Goal: Information Seeking & Learning: Find specific fact

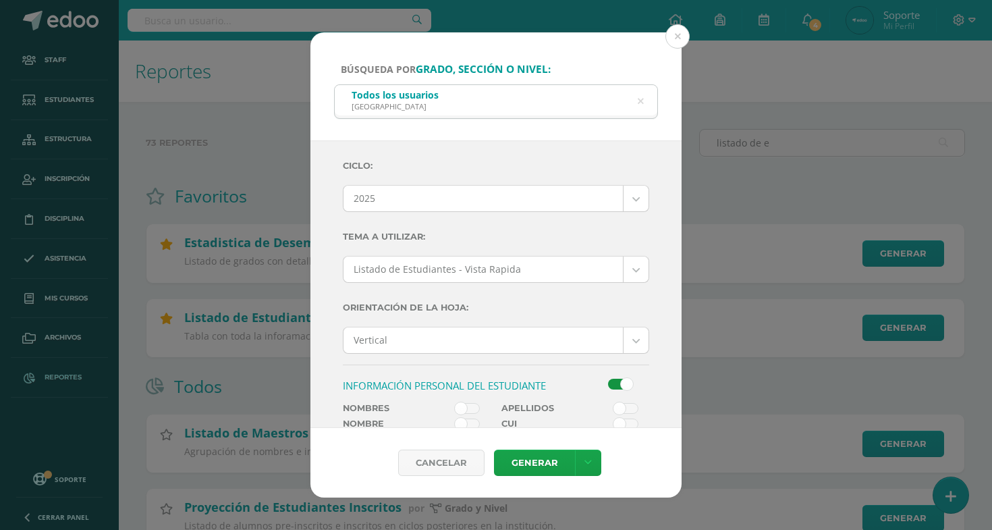
scroll to position [362, 0]
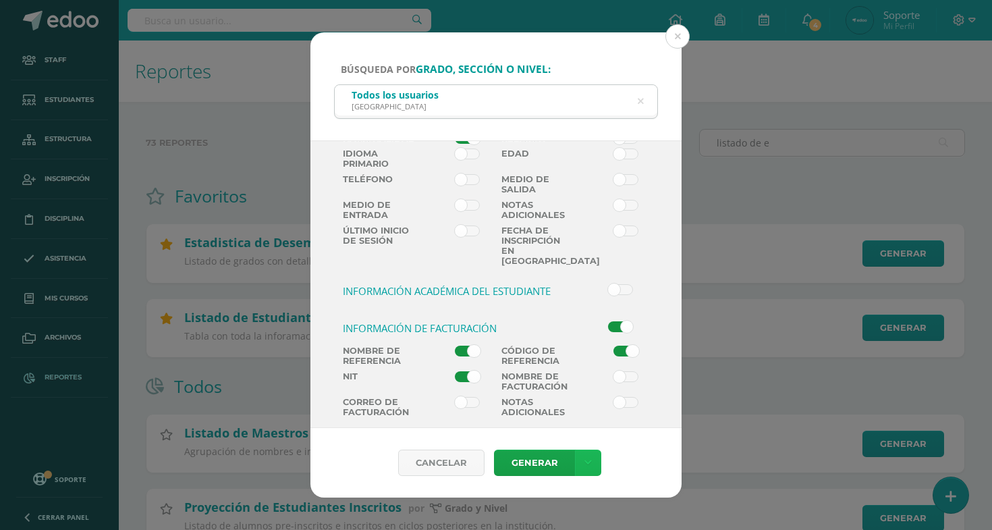
click at [588, 459] on icon at bounding box center [588, 462] width 7 height 11
drag, startPoint x: 584, startPoint y: 386, endPoint x: 589, endPoint y: 372, distance: 14.9
click at [589, 372] on ul "Descargar como HTML Descargar como PDF Descargar como XLS" at bounding box center [588, 397] width 144 height 63
click at [589, 372] on link "Descargar como HTML" at bounding box center [588, 376] width 144 height 21
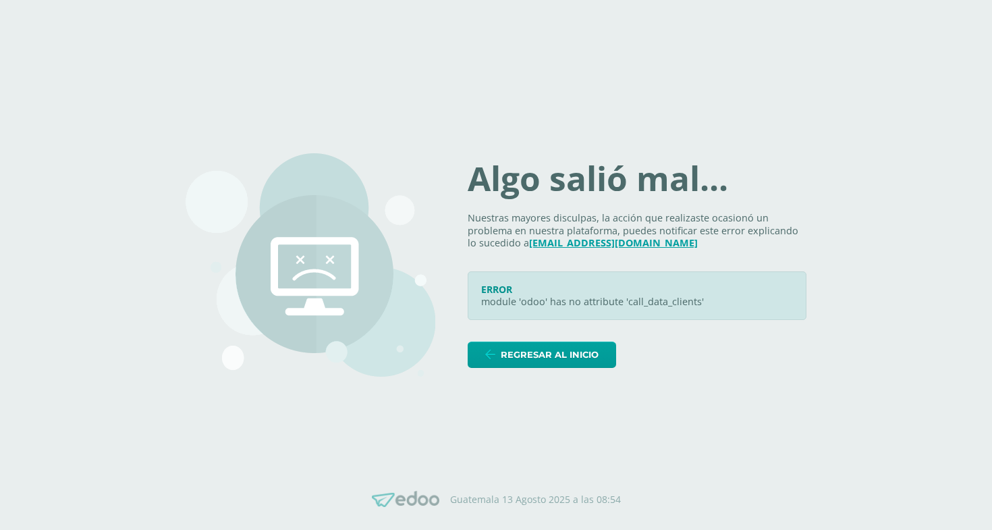
click at [793, 278] on icon at bounding box center [793, 280] width 11 height 11
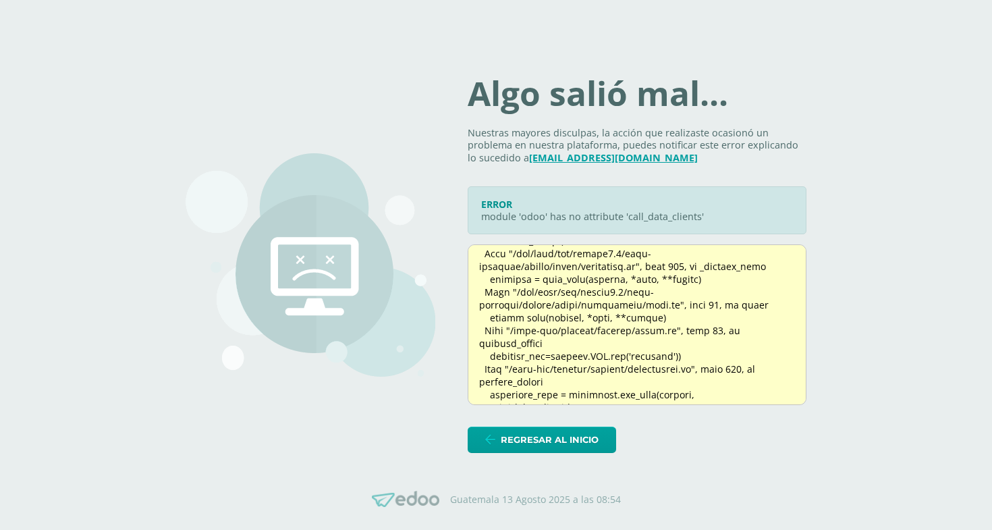
scroll to position [186, 0]
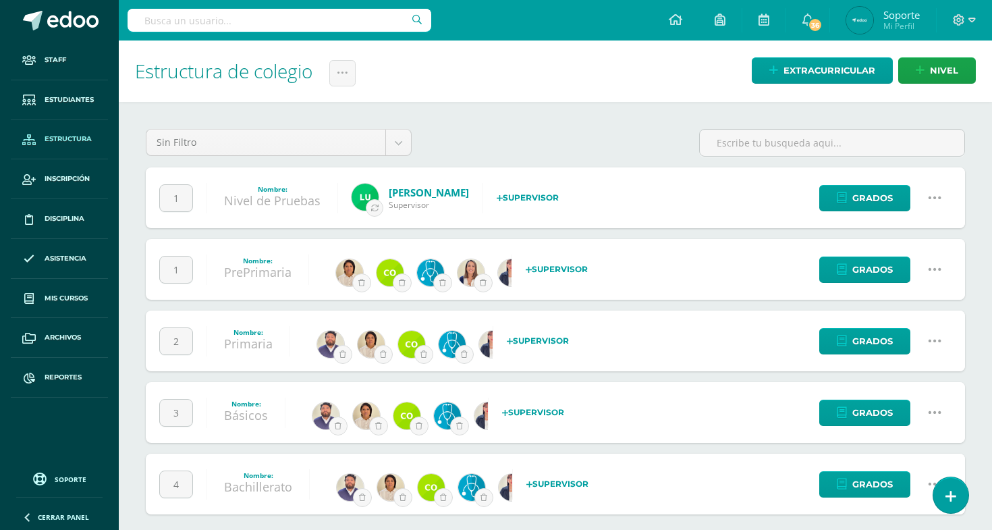
scroll to position [11, 0]
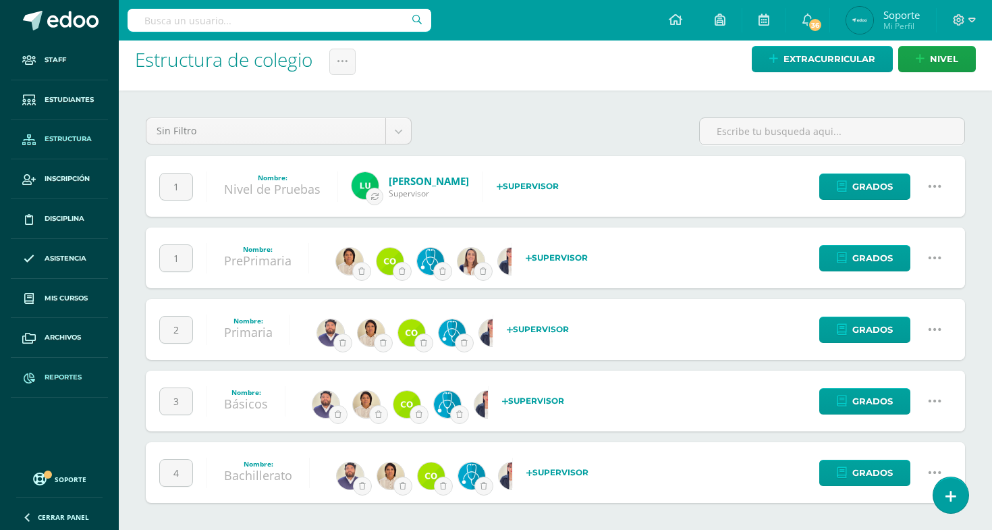
click at [71, 388] on link "Reportes" at bounding box center [59, 378] width 97 height 40
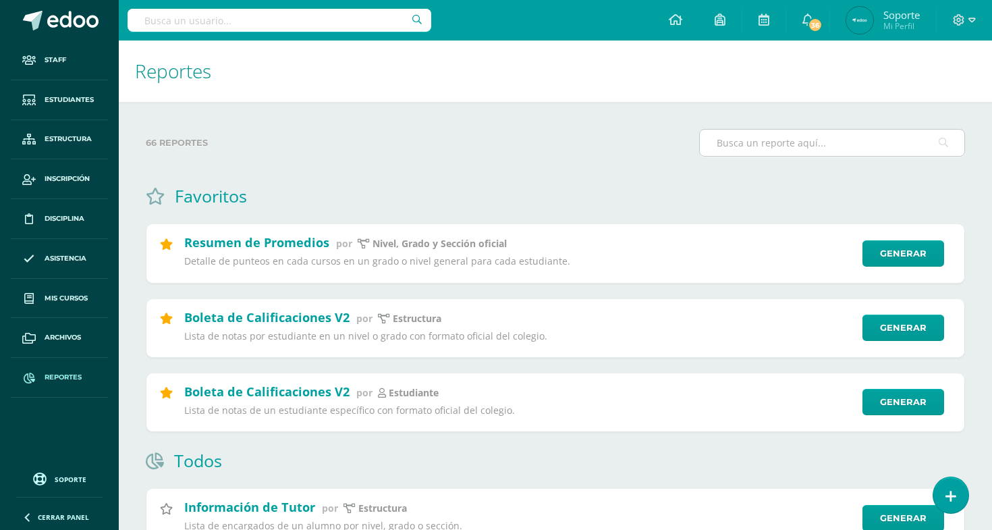
click at [755, 144] on input "text" at bounding box center [832, 143] width 265 height 26
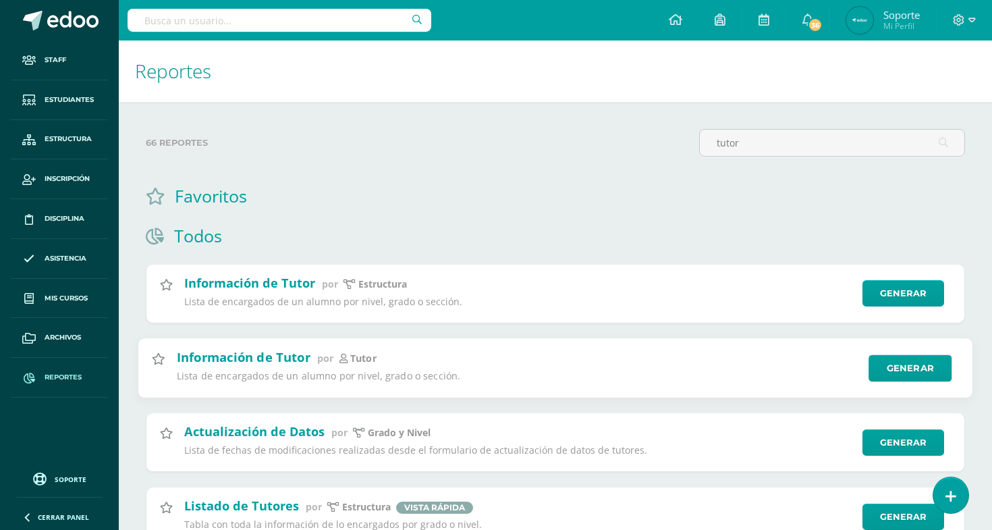
type input "tutor"
click at [918, 356] on div "Información de Tutor por Tutor Lista de encargados de un alumno por nivel, grad…" at bounding box center [556, 368] width 836 height 60
click at [915, 366] on link "Generar" at bounding box center [910, 367] width 83 height 27
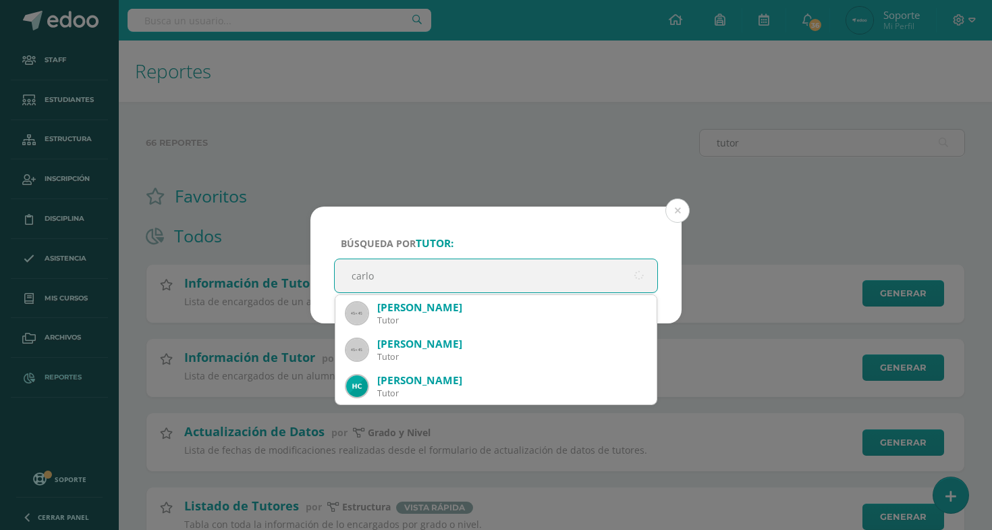
type input "carlos"
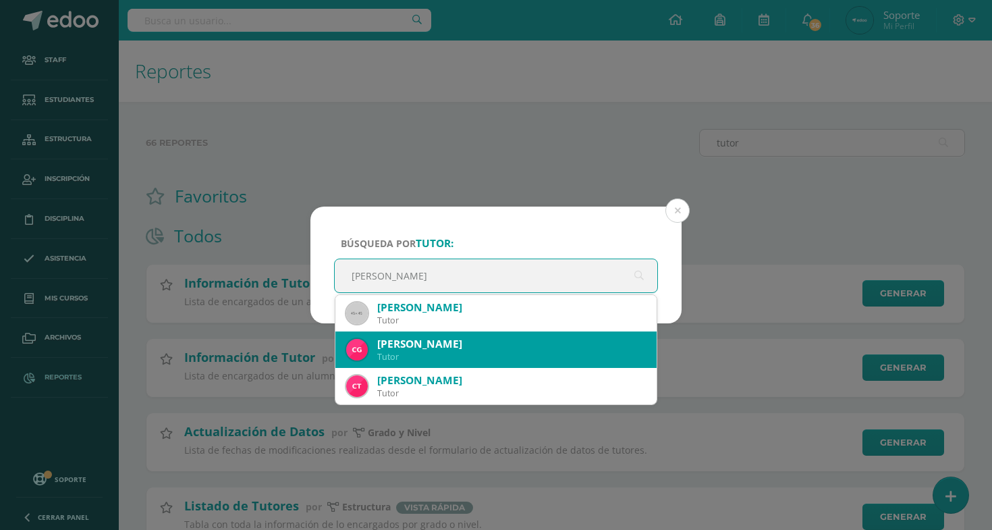
click at [523, 351] on div "Tutor" at bounding box center [511, 356] width 269 height 11
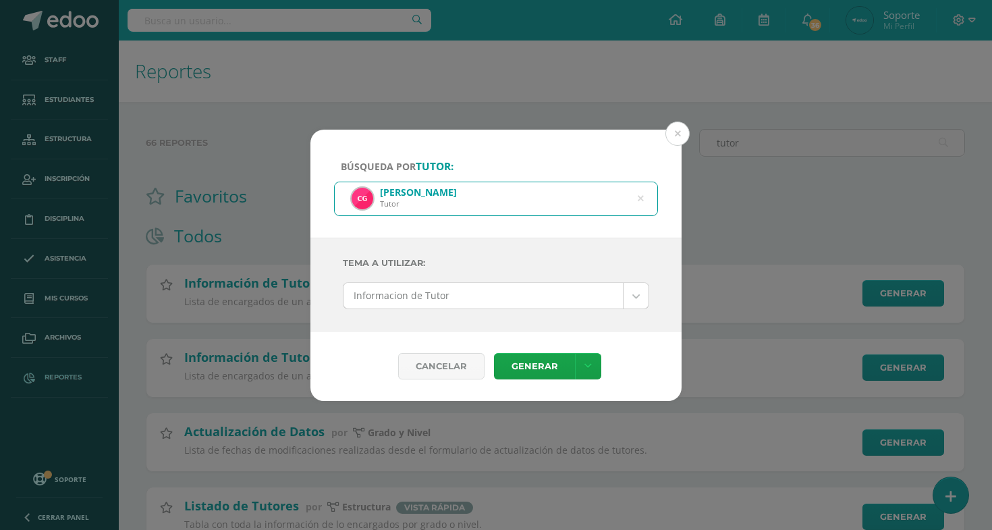
click at [531, 297] on body "Búsqueda por tutor: Carlos Armando García Valladares Tutor carlos Tema a Utiliz…" at bounding box center [496, 369] width 992 height 738
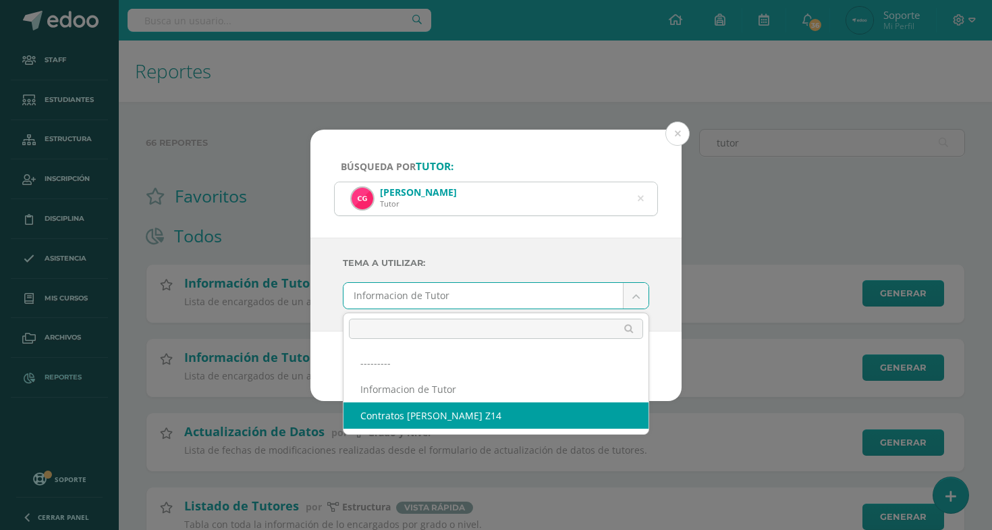
select select "95"
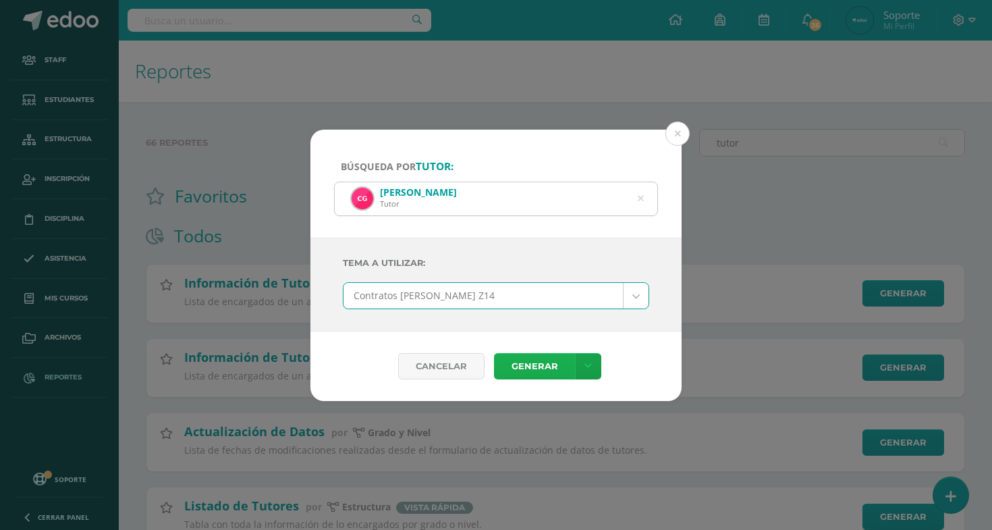
click at [527, 368] on link "Generar" at bounding box center [534, 366] width 81 height 26
click at [637, 196] on icon at bounding box center [641, 199] width 34 height 6
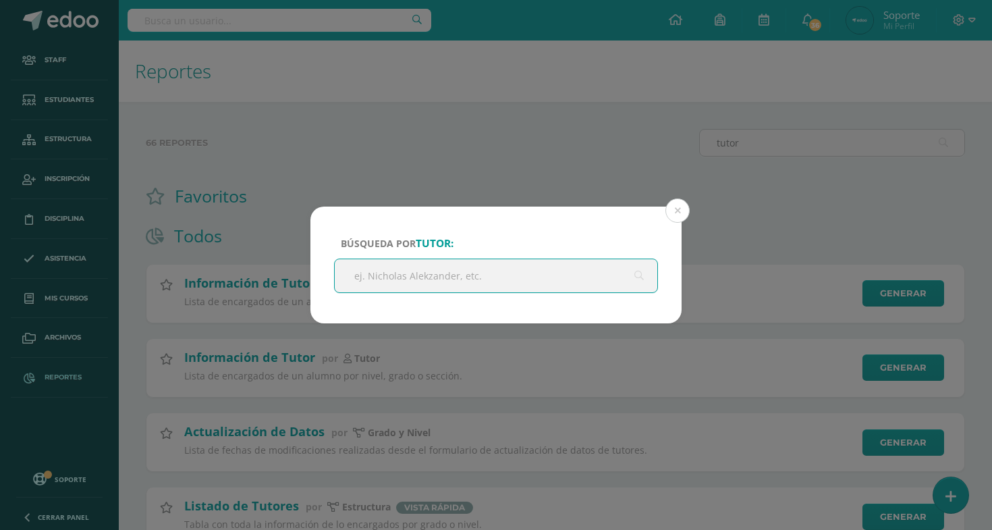
paste input "orge Mario Gramajo"
type input "orge Mario Gramajo"
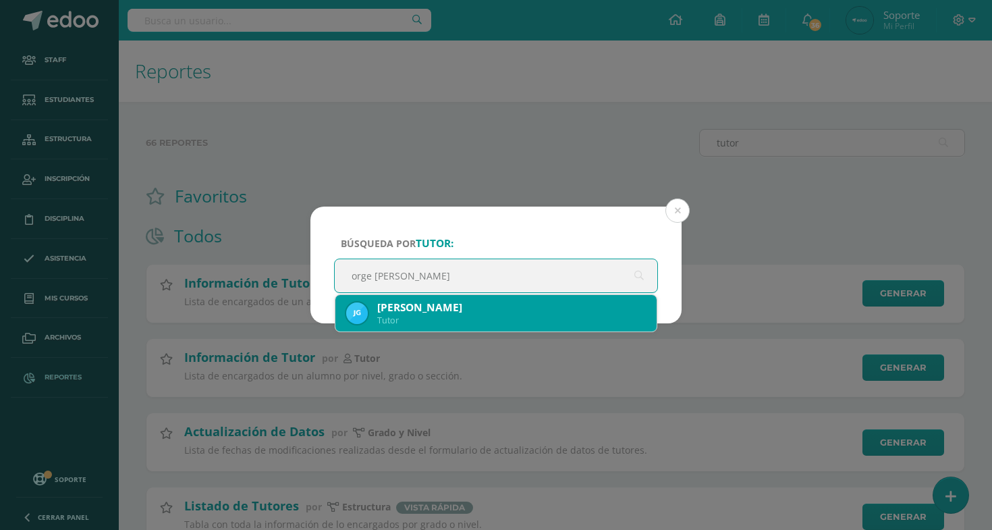
click at [490, 305] on div "Jorge Mario Gramajo López" at bounding box center [511, 307] width 269 height 14
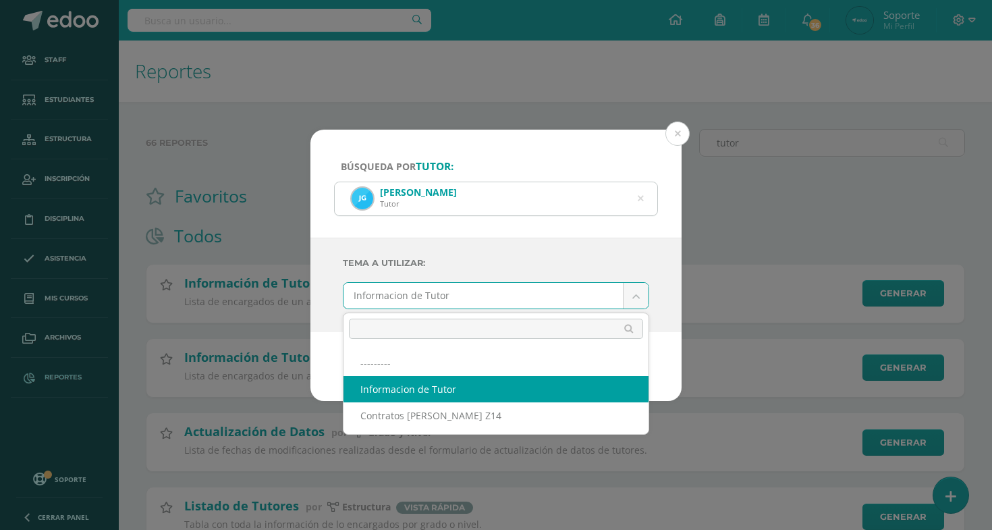
click at [531, 308] on body "Búsqueda por tutor: Jorge Mario Gramajo López Tutor orge Mario Gramajo Tema a U…" at bounding box center [496, 369] width 992 height 738
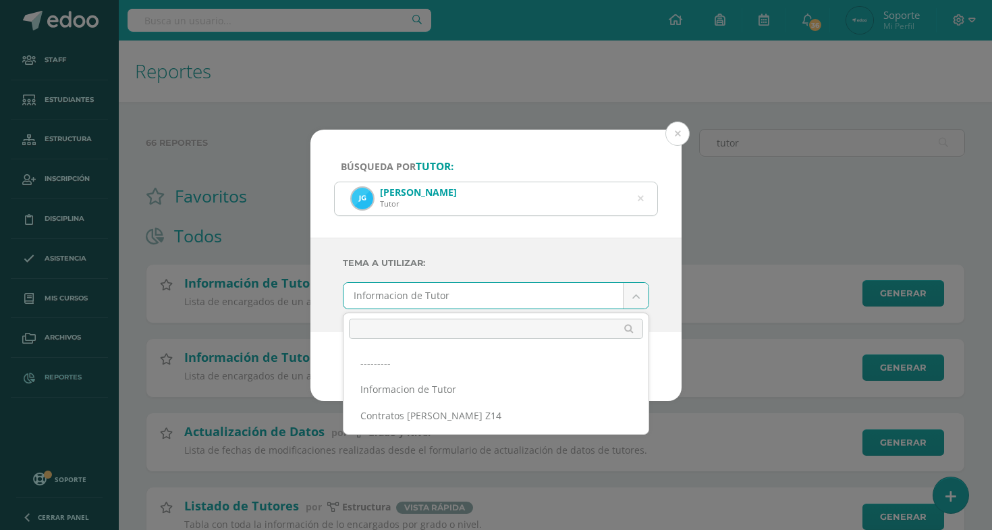
click at [462, 434] on div "--------- Informacion de Tutor Contratos Chilel Z14" at bounding box center [496, 374] width 306 height 122
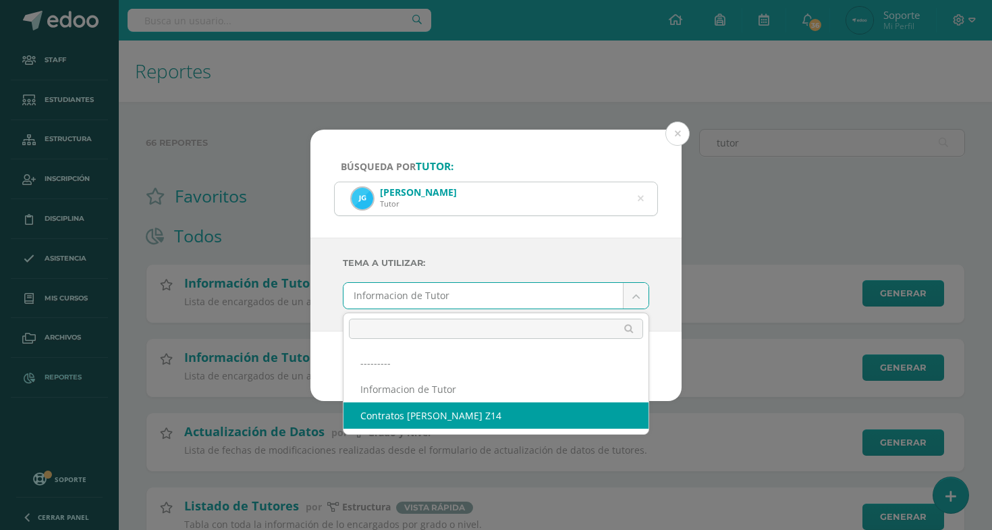
select select "95"
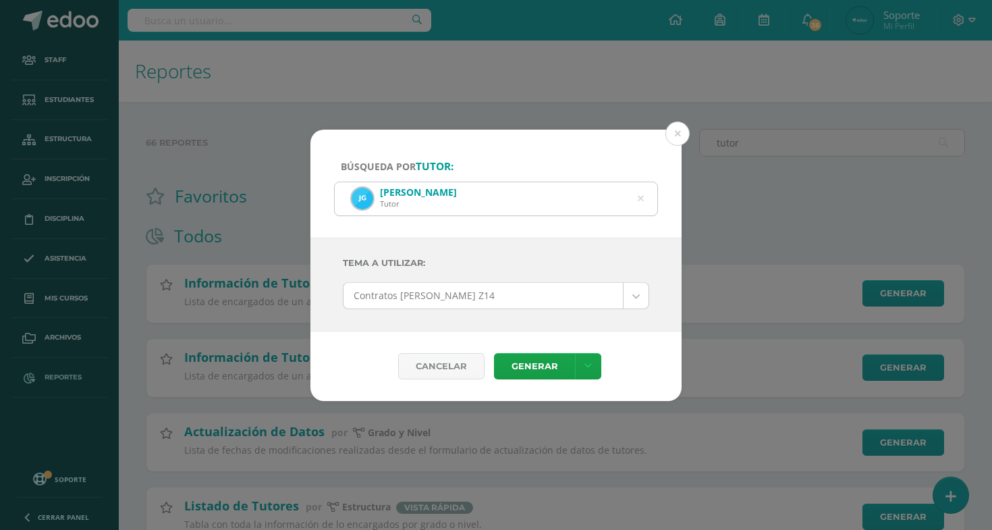
click at [527, 382] on div "Cancelar Generar Descargar como HTML Descargar como PDF Descargar como XLS" at bounding box center [495, 366] width 371 height 70
click at [533, 379] on div "Cancelar Generar Descargar como HTML Descargar como PDF Descargar como XLS" at bounding box center [495, 366] width 371 height 70
click at [552, 353] on link "Generar" at bounding box center [534, 366] width 81 height 26
click at [646, 195] on div "Jorge Mario Gramajo López Tutor" at bounding box center [496, 198] width 323 height 33
click at [637, 198] on icon at bounding box center [640, 198] width 28 height 28
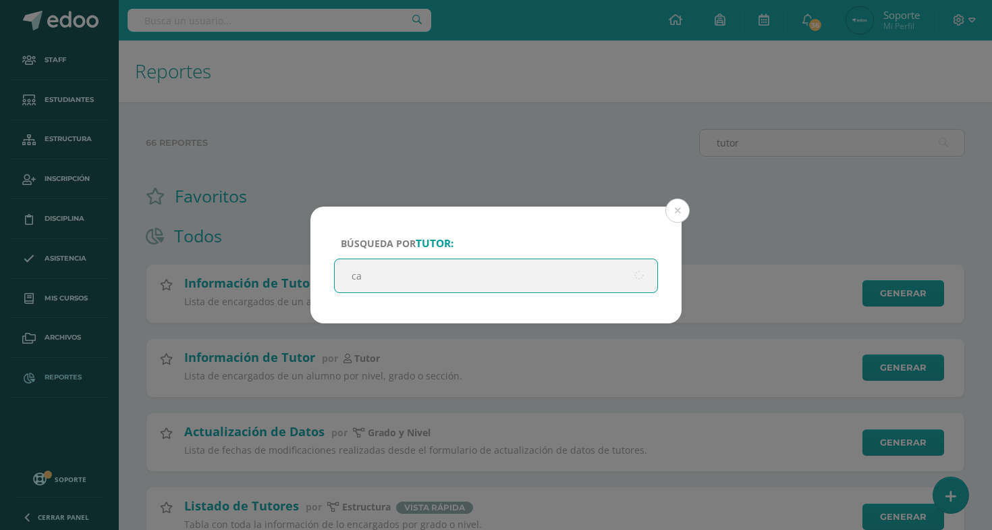
type input "car"
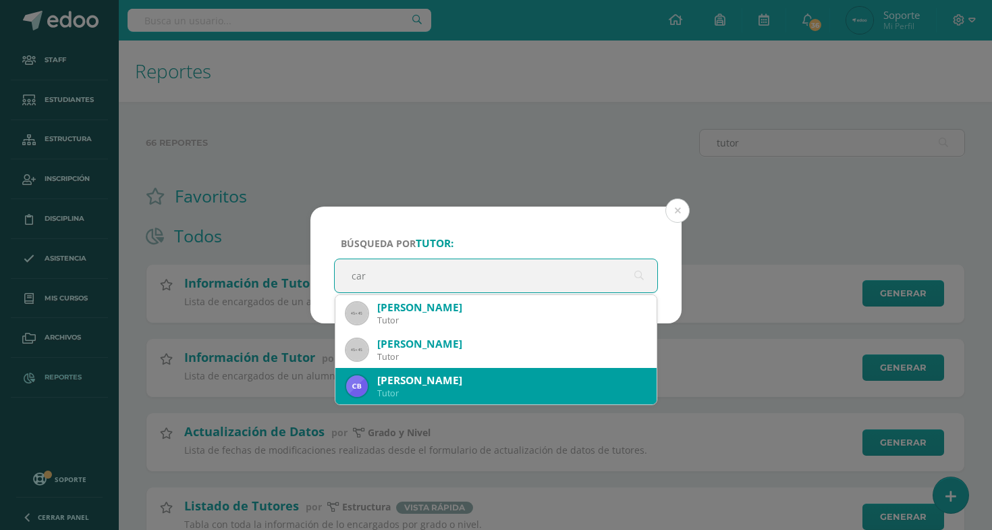
click at [420, 373] on div "Carolyn Baisi Tutor" at bounding box center [496, 386] width 300 height 36
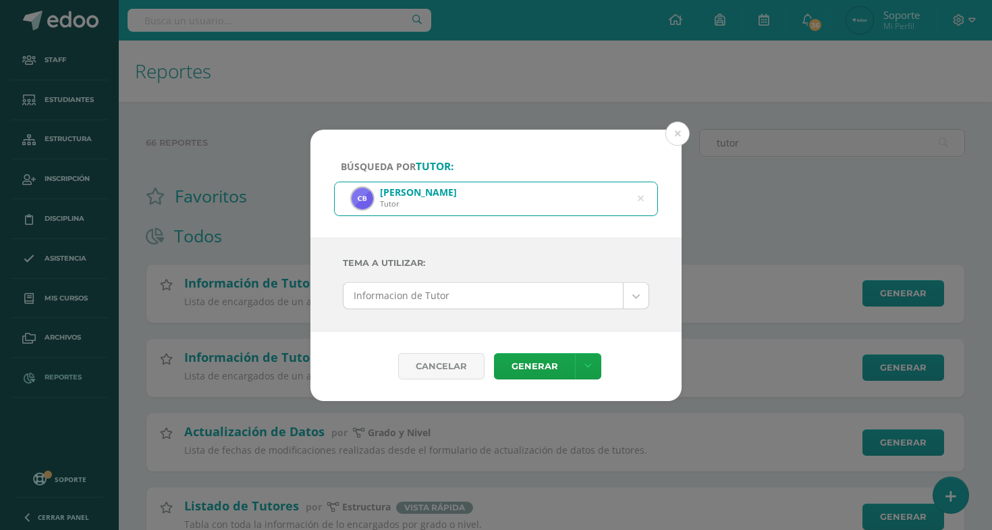
click at [532, 297] on body "Búsqueda por tutor: Carolyn Baisi Tutor car Tema a Utilizar: Informacion de Tut…" at bounding box center [496, 369] width 992 height 738
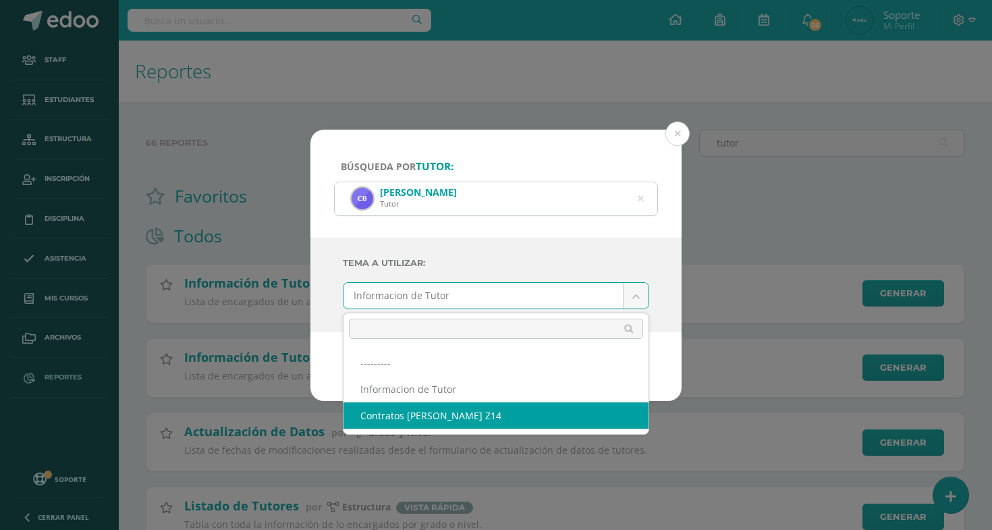
select select "95"
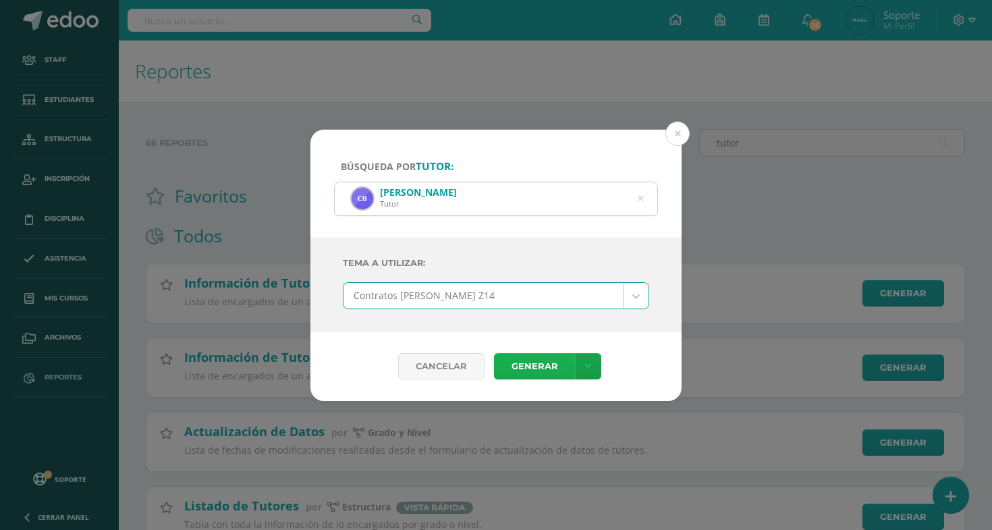
click at [534, 377] on link "Generar" at bounding box center [534, 366] width 81 height 26
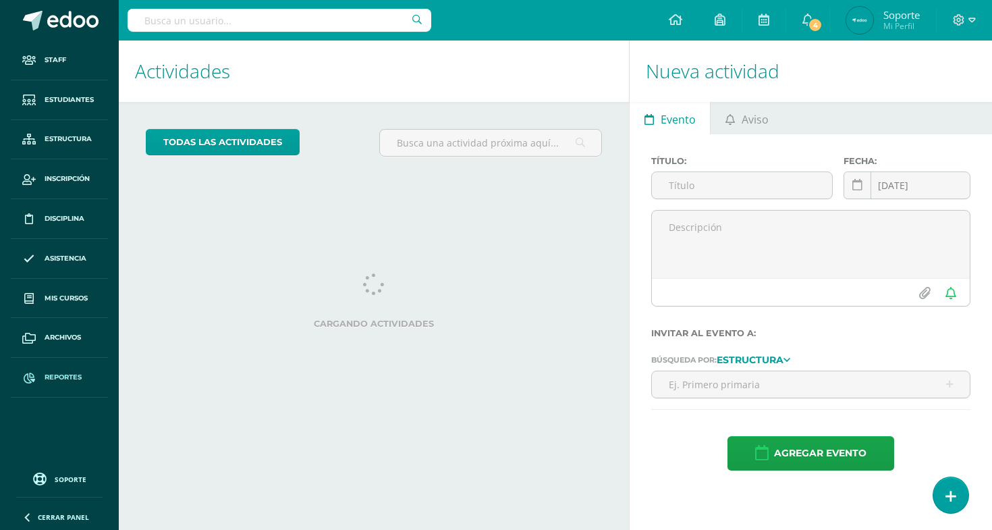
click at [107, 377] on link "Reportes" at bounding box center [59, 378] width 97 height 40
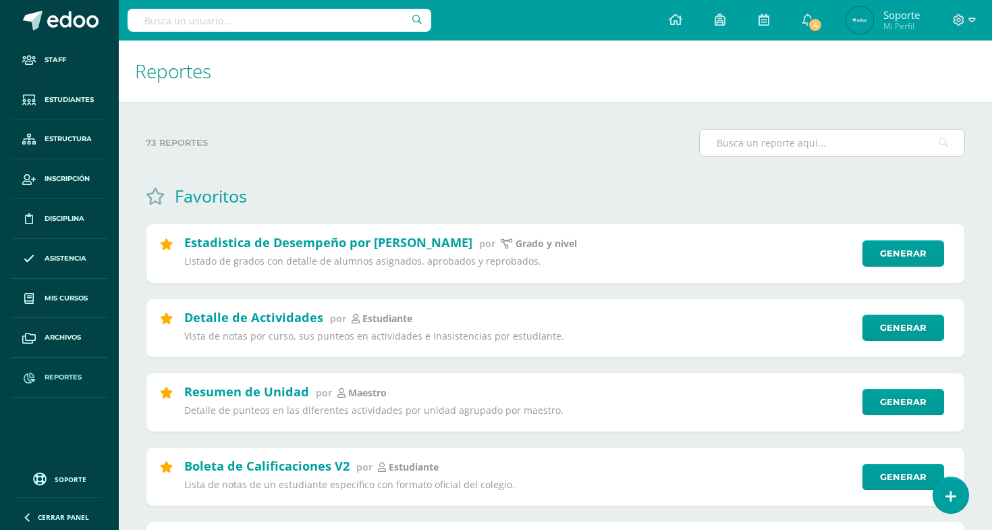
click at [834, 151] on input "text" at bounding box center [832, 143] width 265 height 26
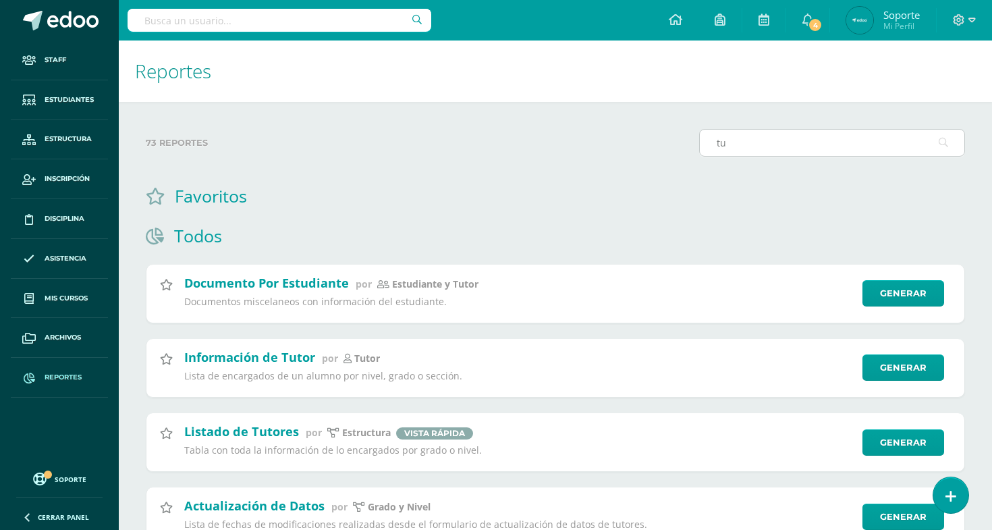
type input "t"
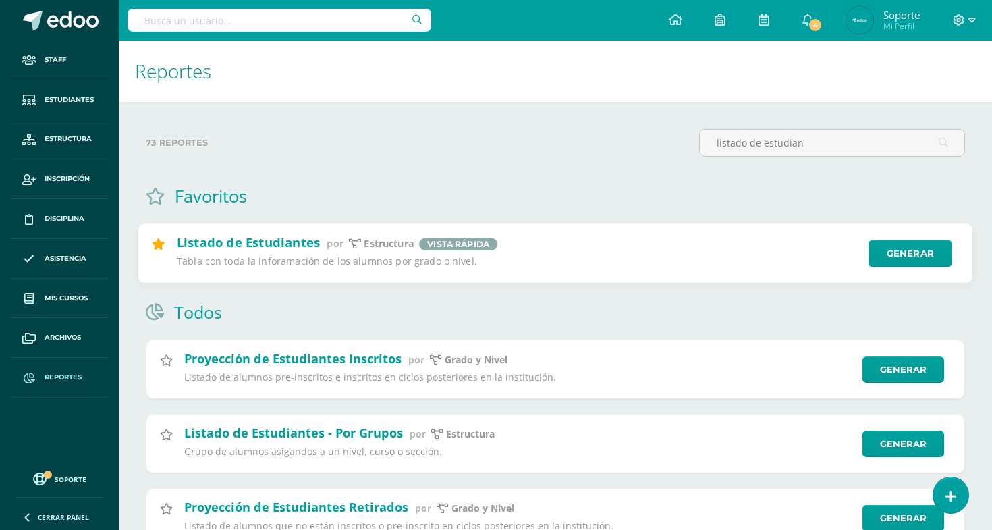
type input "listado de estudian"
click at [923, 279] on div "Listado de Estudiantes por Estructura Vista rápida Tabla con toda la inforamaci…" at bounding box center [556, 254] width 836 height 60
click at [923, 261] on link "Generar" at bounding box center [910, 253] width 83 height 27
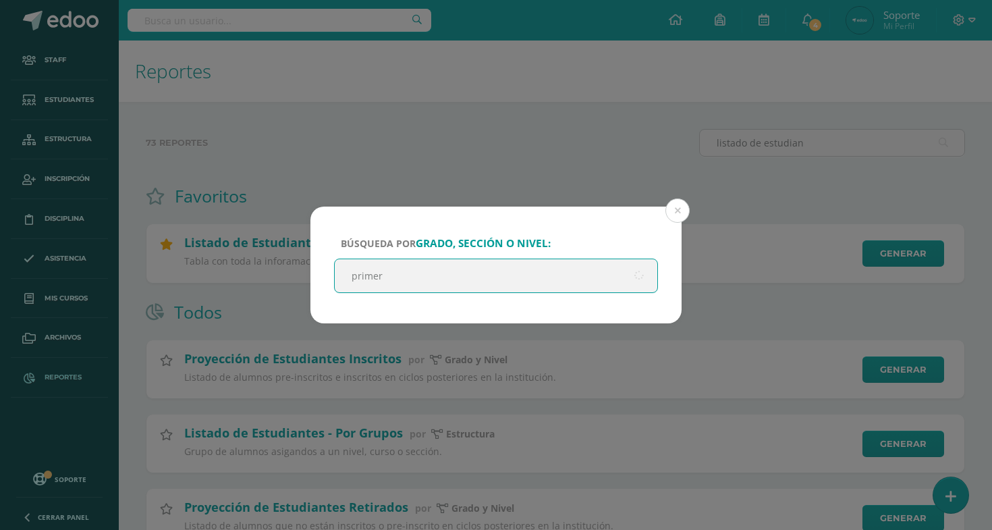
type input "primero"
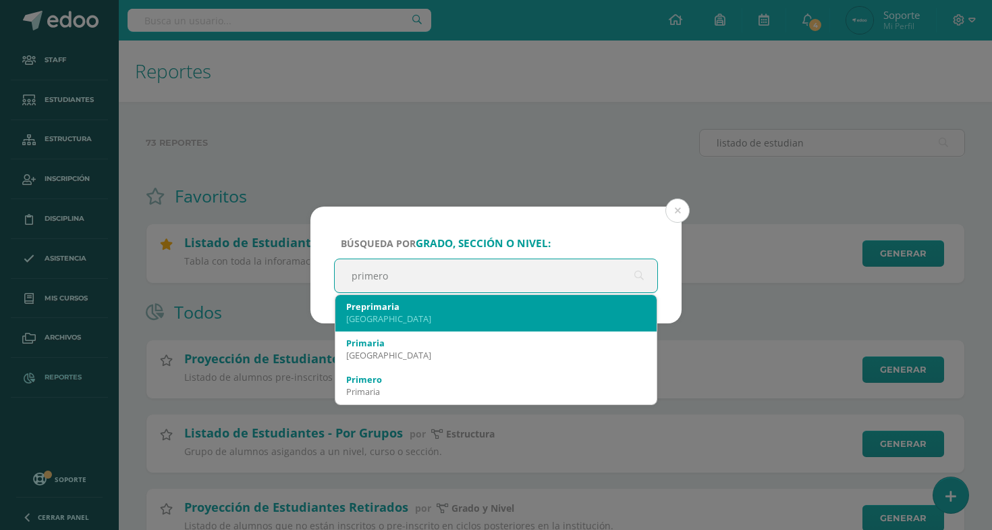
click at [360, 302] on div "Preprimaria" at bounding box center [496, 306] width 300 height 12
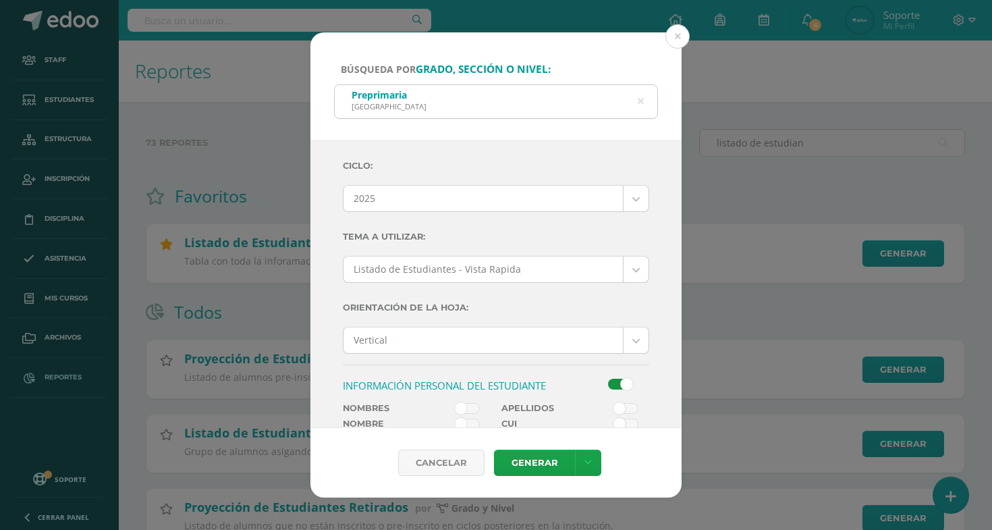
click at [470, 396] on div "Información Personal del Estudiante" at bounding box center [456, 391] width 238 height 24
click at [470, 405] on span at bounding box center [467, 408] width 25 height 11
click at [0, 0] on input "checkbox" at bounding box center [0, 0] width 0 height 0
click at [619, 408] on span at bounding box center [626, 408] width 25 height 11
click at [0, 0] on input "checkbox" at bounding box center [0, 0] width 0 height 0
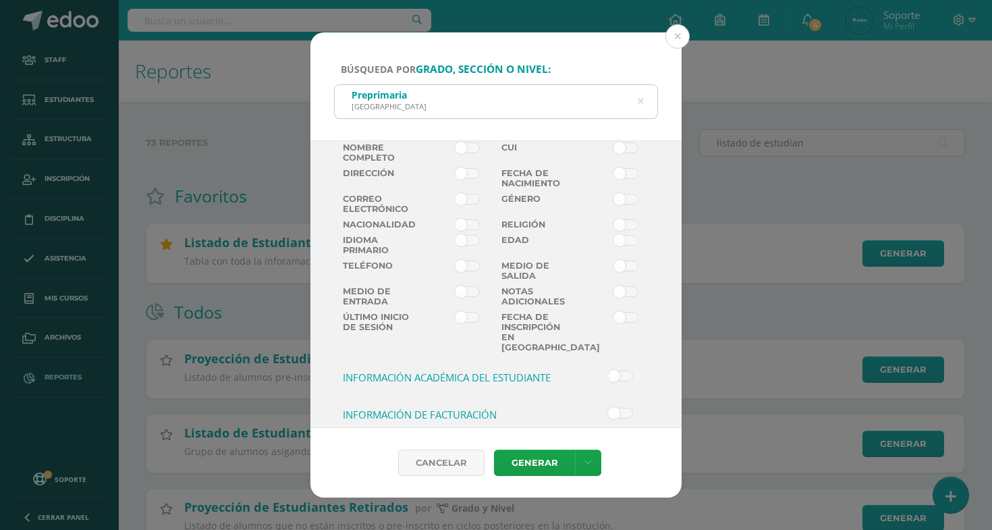
scroll to position [362, 0]
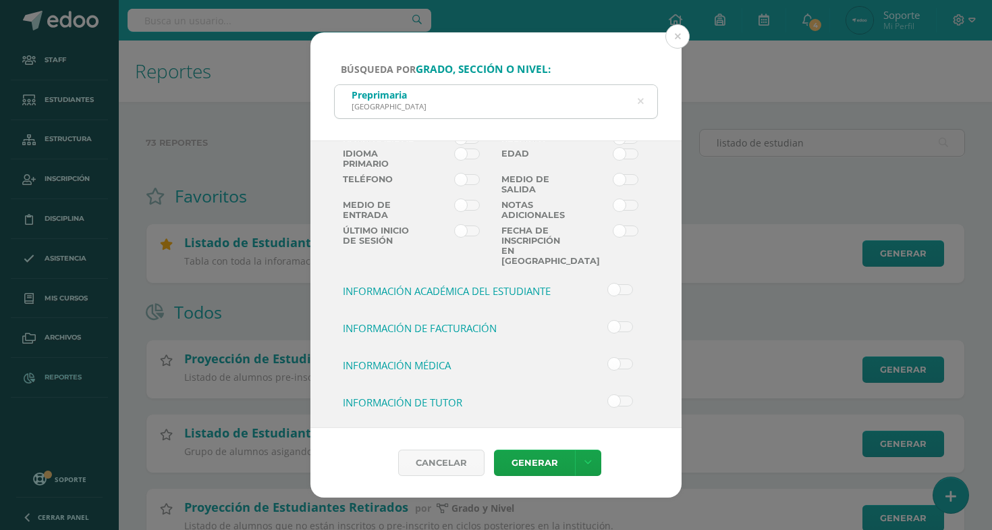
click at [611, 326] on span at bounding box center [620, 326] width 25 height 11
click at [0, 0] on input "checkbox" at bounding box center [0, 0] width 0 height 0
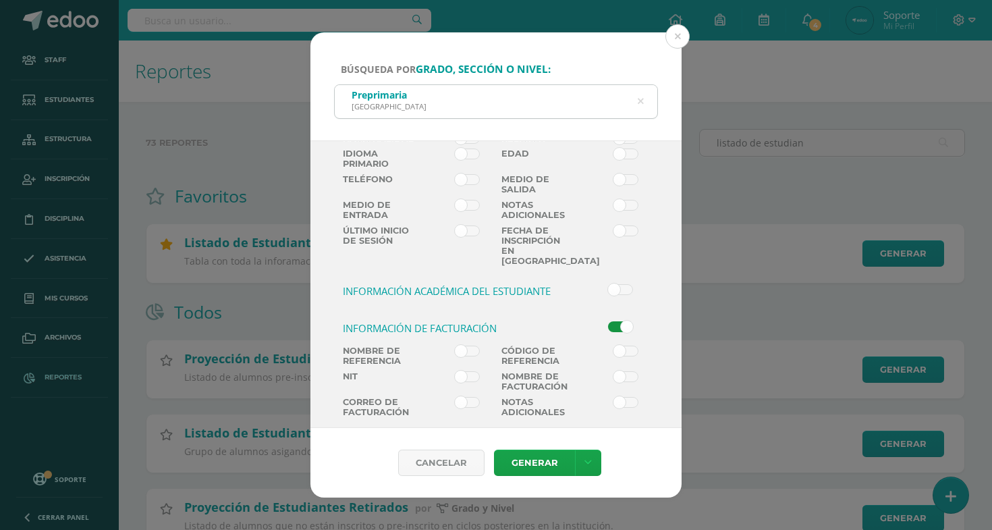
click at [471, 346] on span at bounding box center [467, 351] width 25 height 11
click at [0, 0] on input "checkbox" at bounding box center [0, 0] width 0 height 0
click at [597, 348] on label at bounding box center [616, 359] width 80 height 26
click at [0, 0] on input "checkbox" at bounding box center [0, 0] width 0 height 0
click at [531, 470] on link "Generar" at bounding box center [534, 463] width 81 height 26
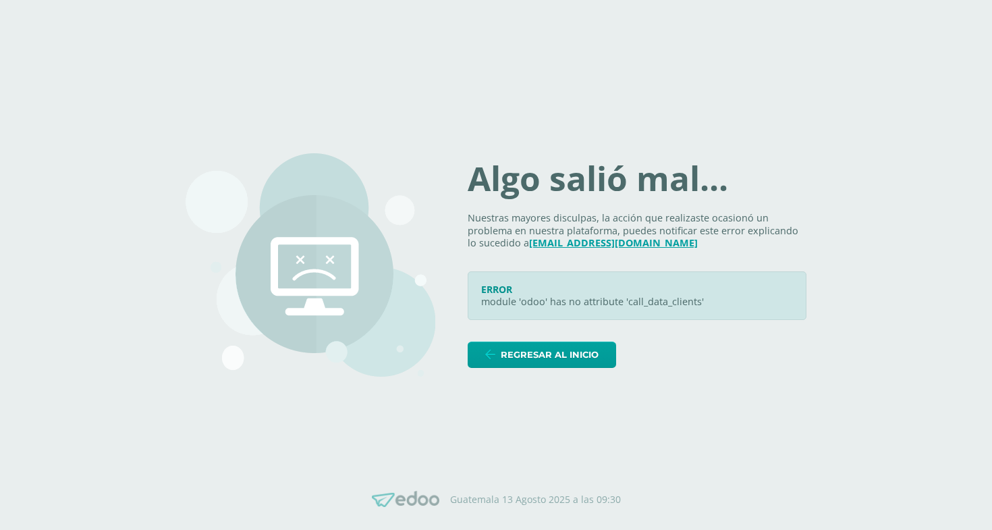
click at [798, 276] on icon at bounding box center [793, 280] width 11 height 11
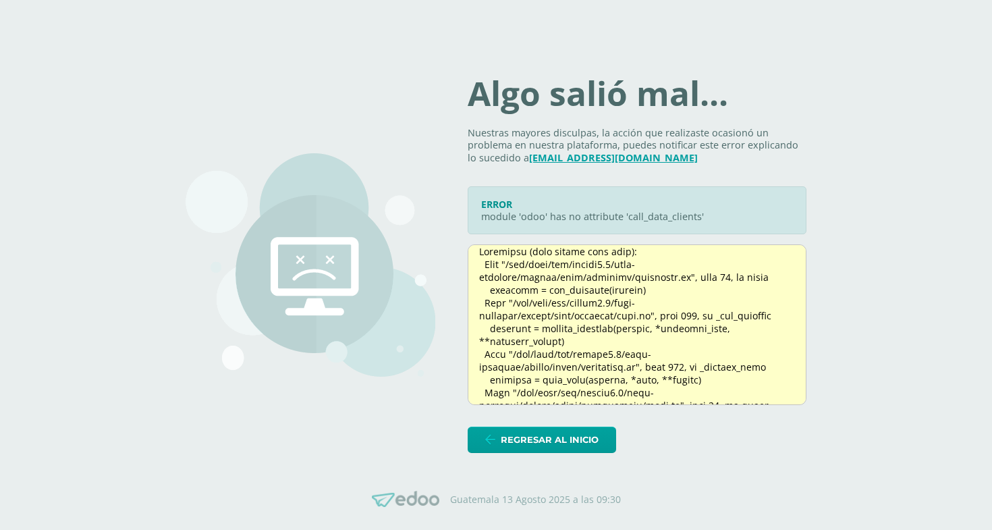
scroll to position [200, 0]
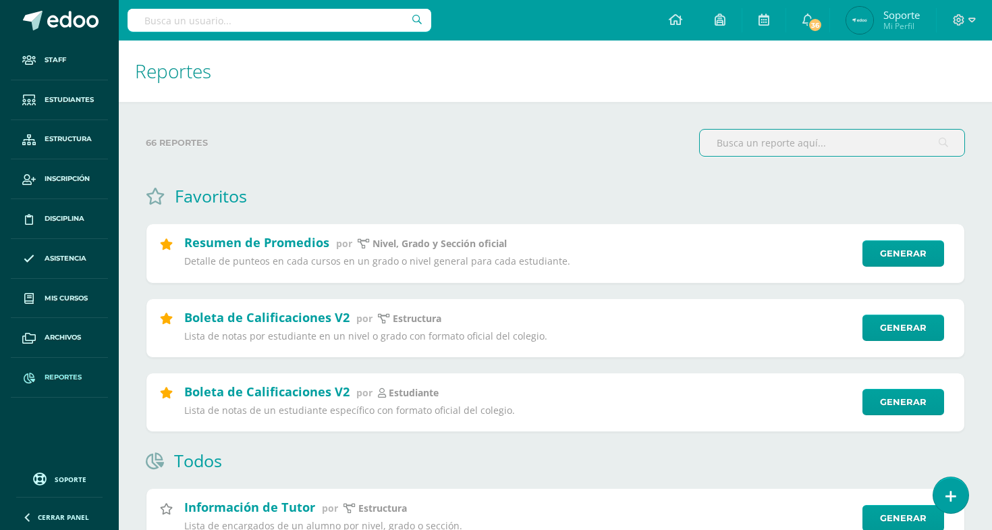
click at [329, 22] on input "text" at bounding box center [280, 20] width 304 height 23
type input "[PERSON_NAME]"
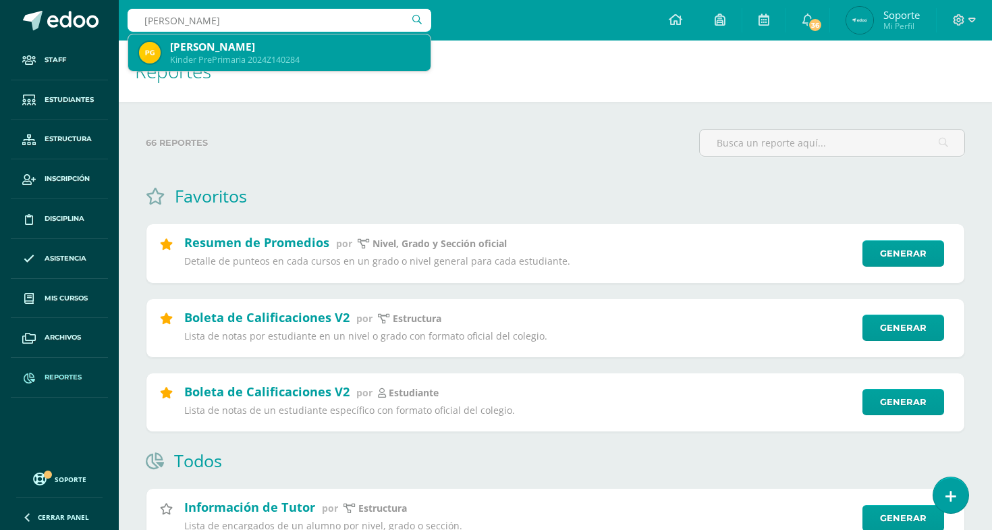
click at [255, 53] on div "[PERSON_NAME]" at bounding box center [295, 47] width 250 height 14
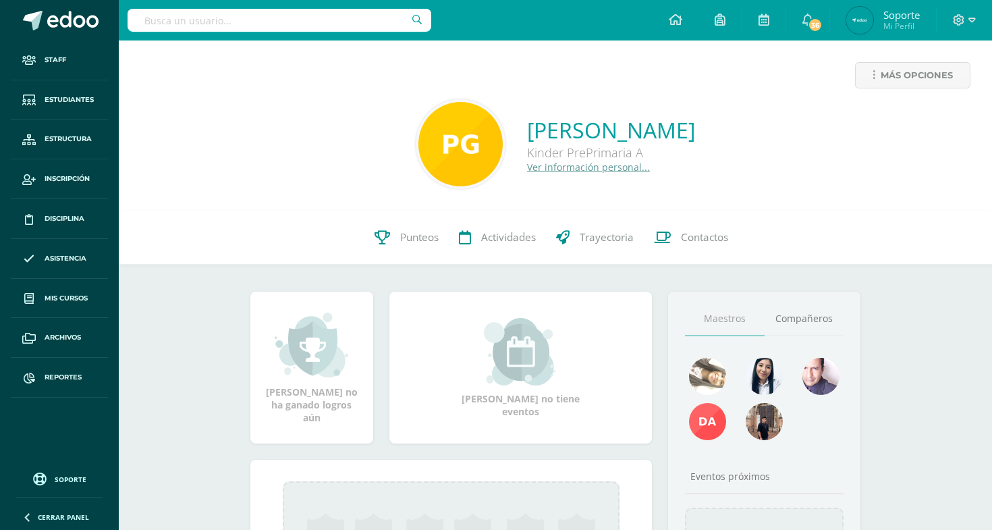
click at [527, 165] on link "Ver información personal..." at bounding box center [588, 167] width 123 height 13
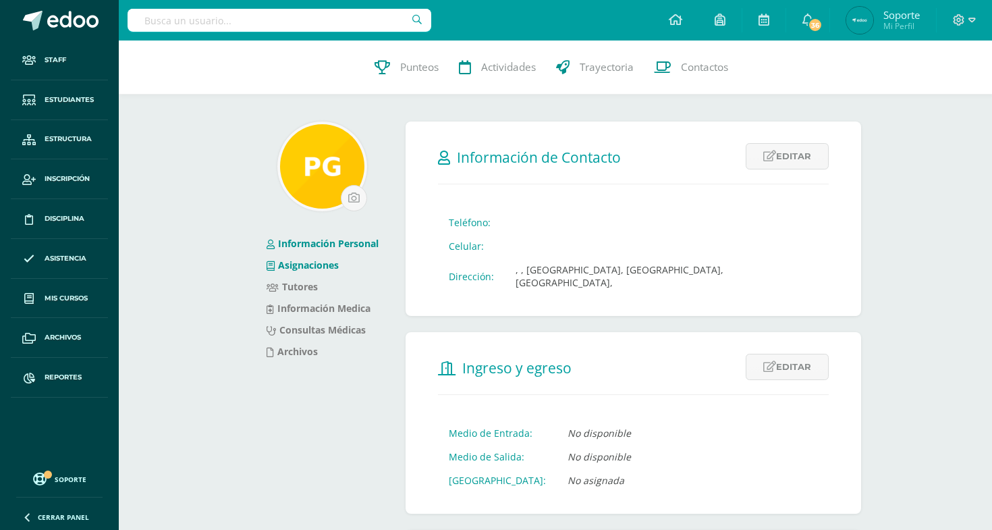
click at [286, 261] on link "Asignaciones" at bounding box center [303, 265] width 72 height 13
click at [288, 292] on link "Tutores" at bounding box center [292, 286] width 51 height 13
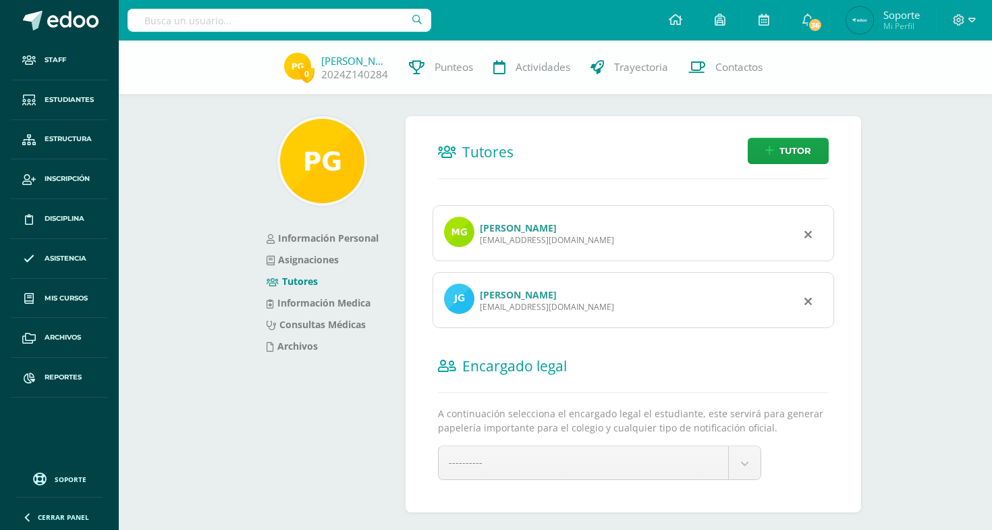
scroll to position [26, 0]
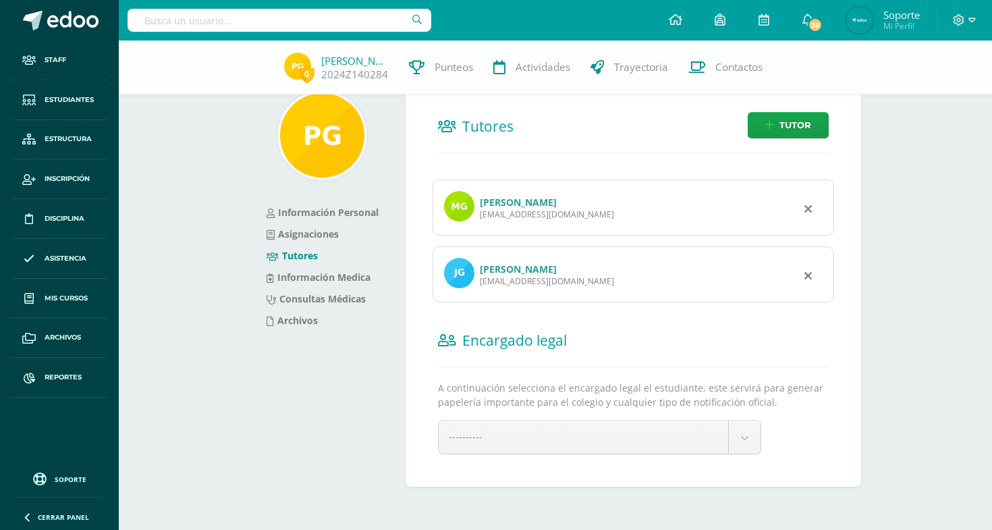
click at [240, 30] on input "text" at bounding box center [280, 20] width 304 height 23
paste input "Natalia Villatoro Baisi"
type input "[PERSON_NAME]"
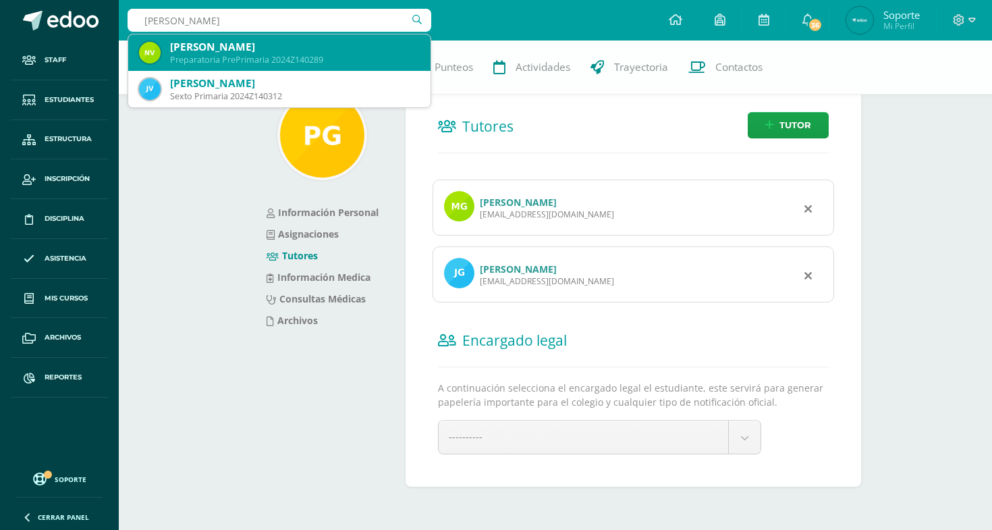
click at [252, 40] on div "[PERSON_NAME]" at bounding box center [295, 47] width 250 height 14
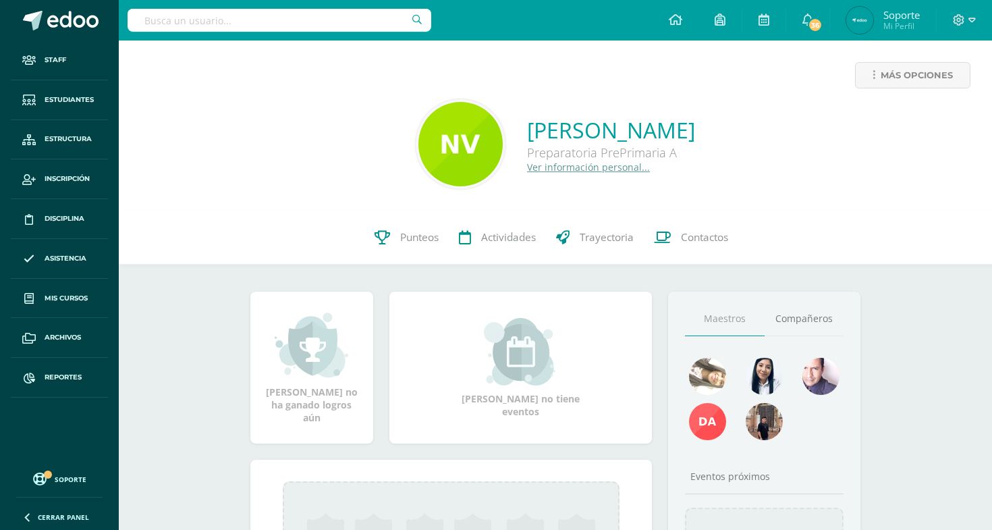
click at [533, 175] on div "[PERSON_NAME] Preparatoria PrePrimaria A Ver información personal..." at bounding box center [556, 144] width 852 height 90
click at [545, 173] on div "[PERSON_NAME] Preparatoria PrePrimaria A Ver información personal..." at bounding box center [556, 144] width 852 height 90
click at [560, 168] on link "Ver información personal..." at bounding box center [588, 167] width 123 height 13
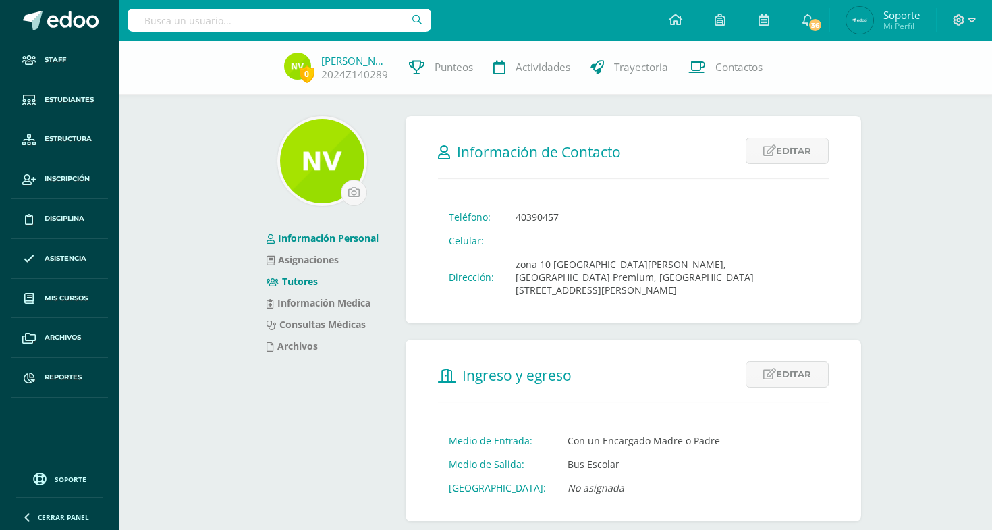
click at [309, 284] on link "Tutores" at bounding box center [292, 281] width 51 height 13
